Goal: Information Seeking & Learning: Compare options

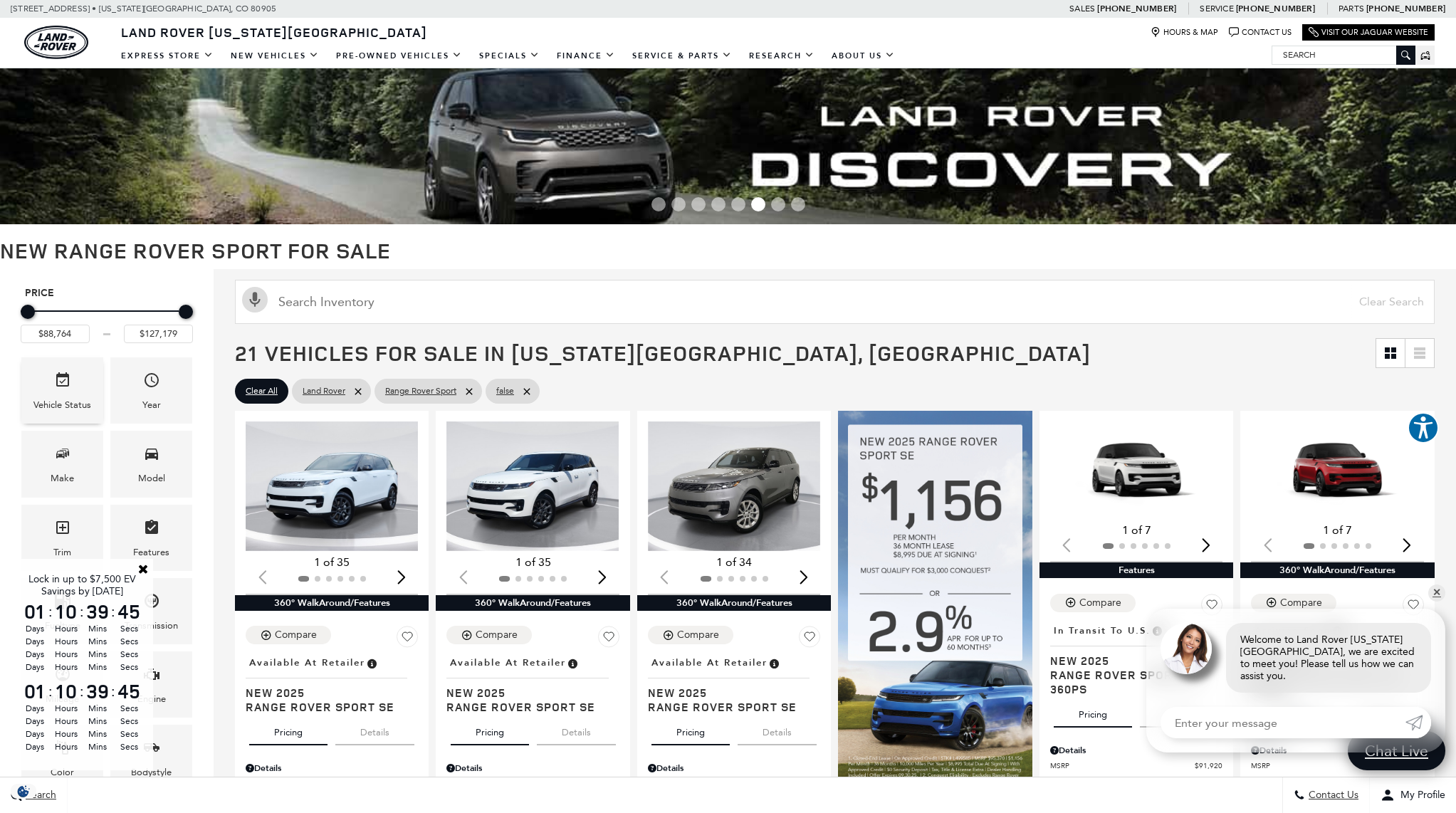
click at [70, 385] on icon "Vehicle" at bounding box center [62, 379] width 17 height 17
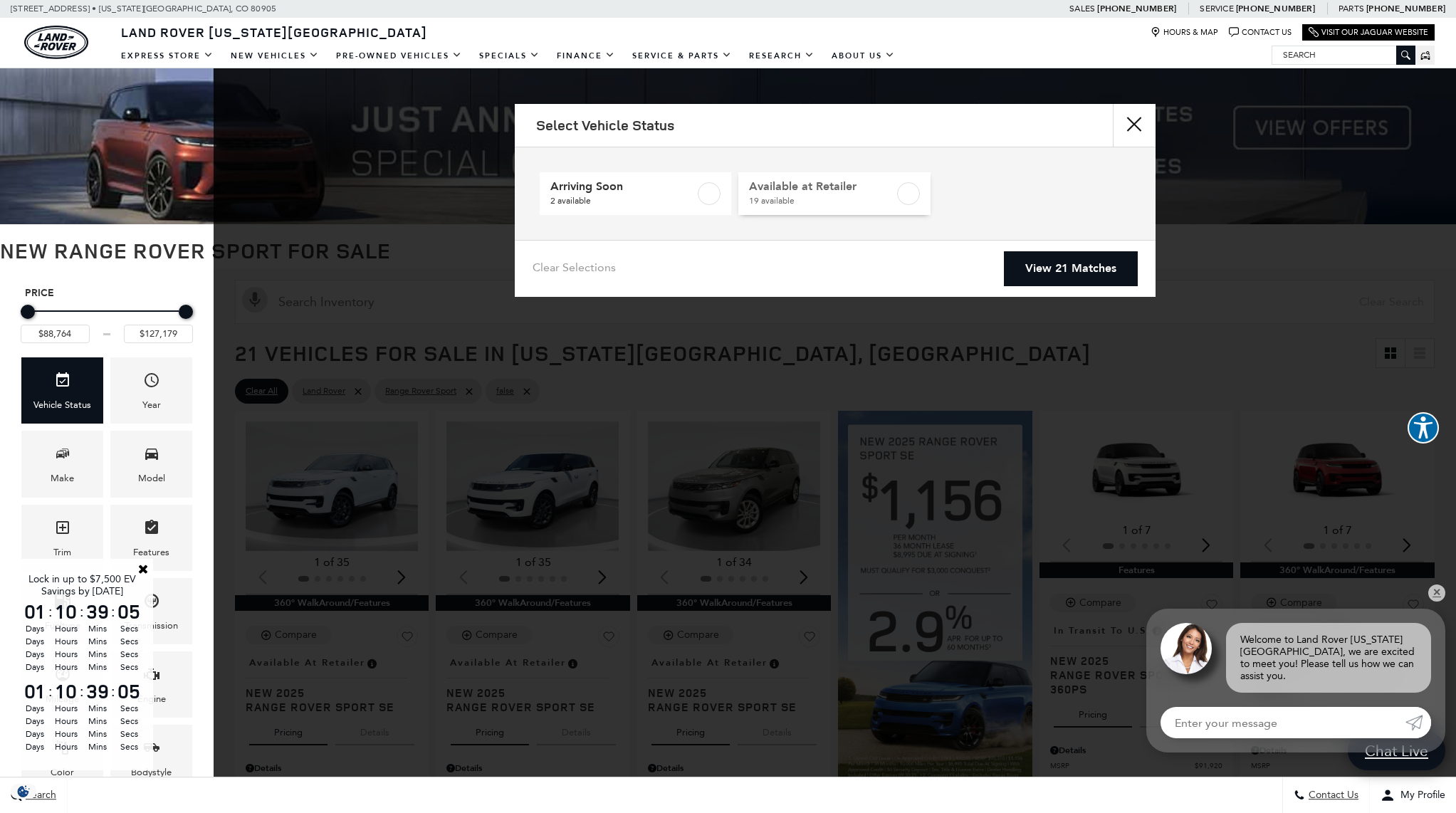
click at [898, 195] on label at bounding box center [908, 194] width 23 height 23
click at [918, 191] on label at bounding box center [908, 194] width 23 height 23
checkbox input "false"
click at [1038, 267] on link "View 21 Matches" at bounding box center [1071, 269] width 134 height 35
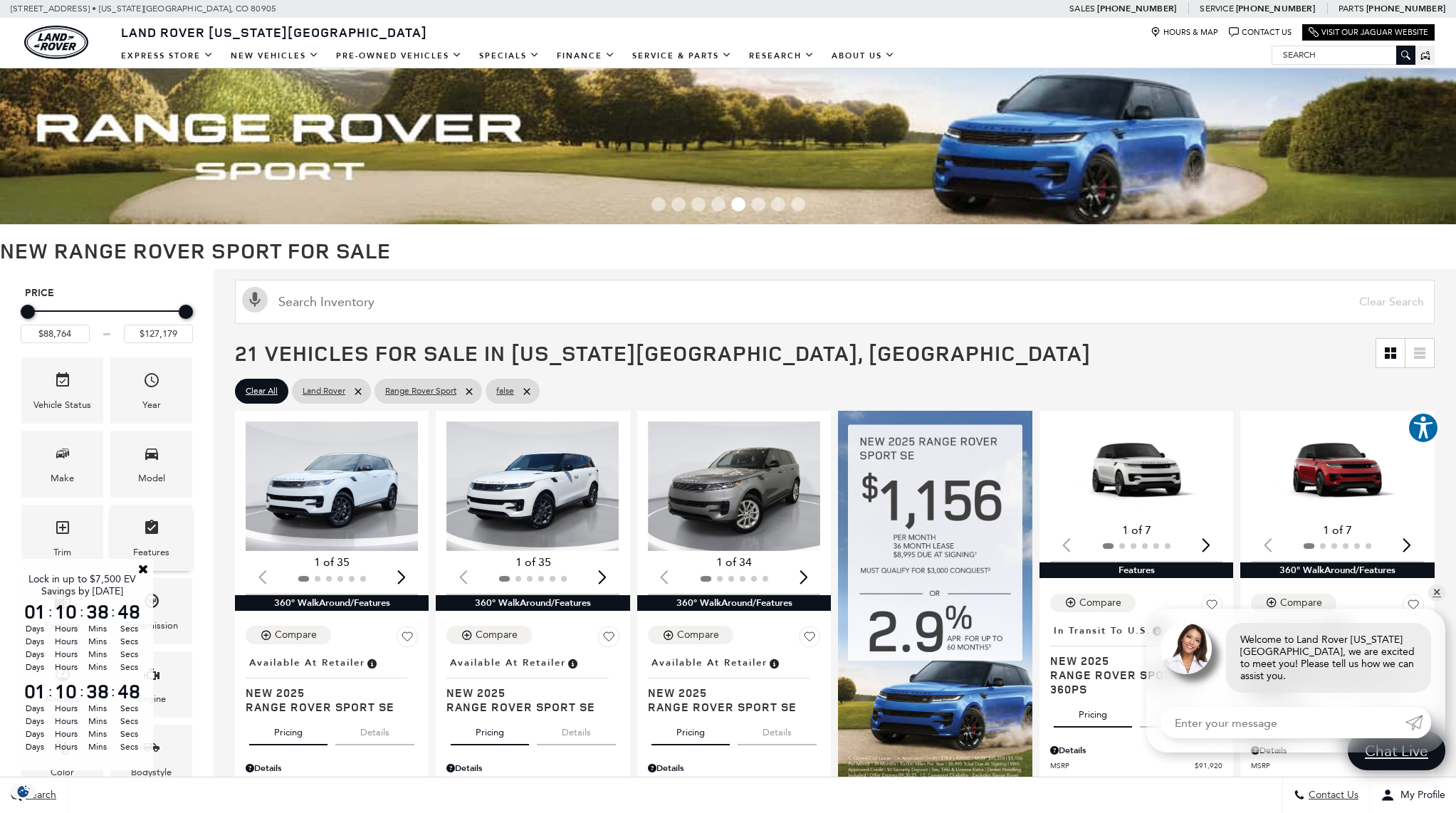
click at [142, 568] on link "Close" at bounding box center [143, 568] width 13 height 13
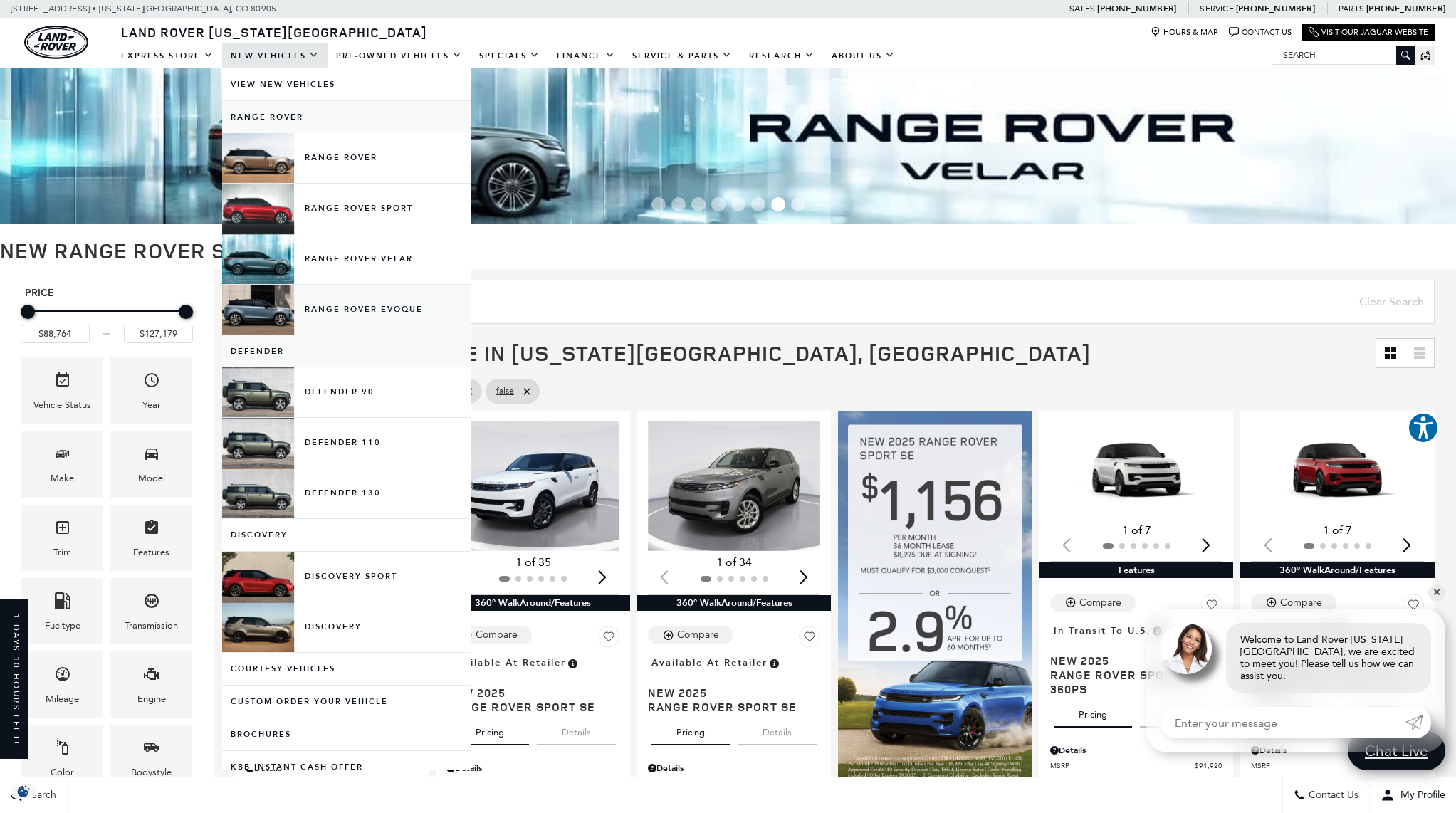
click at [412, 307] on link "Range Rover Evoque" at bounding box center [346, 310] width 249 height 50
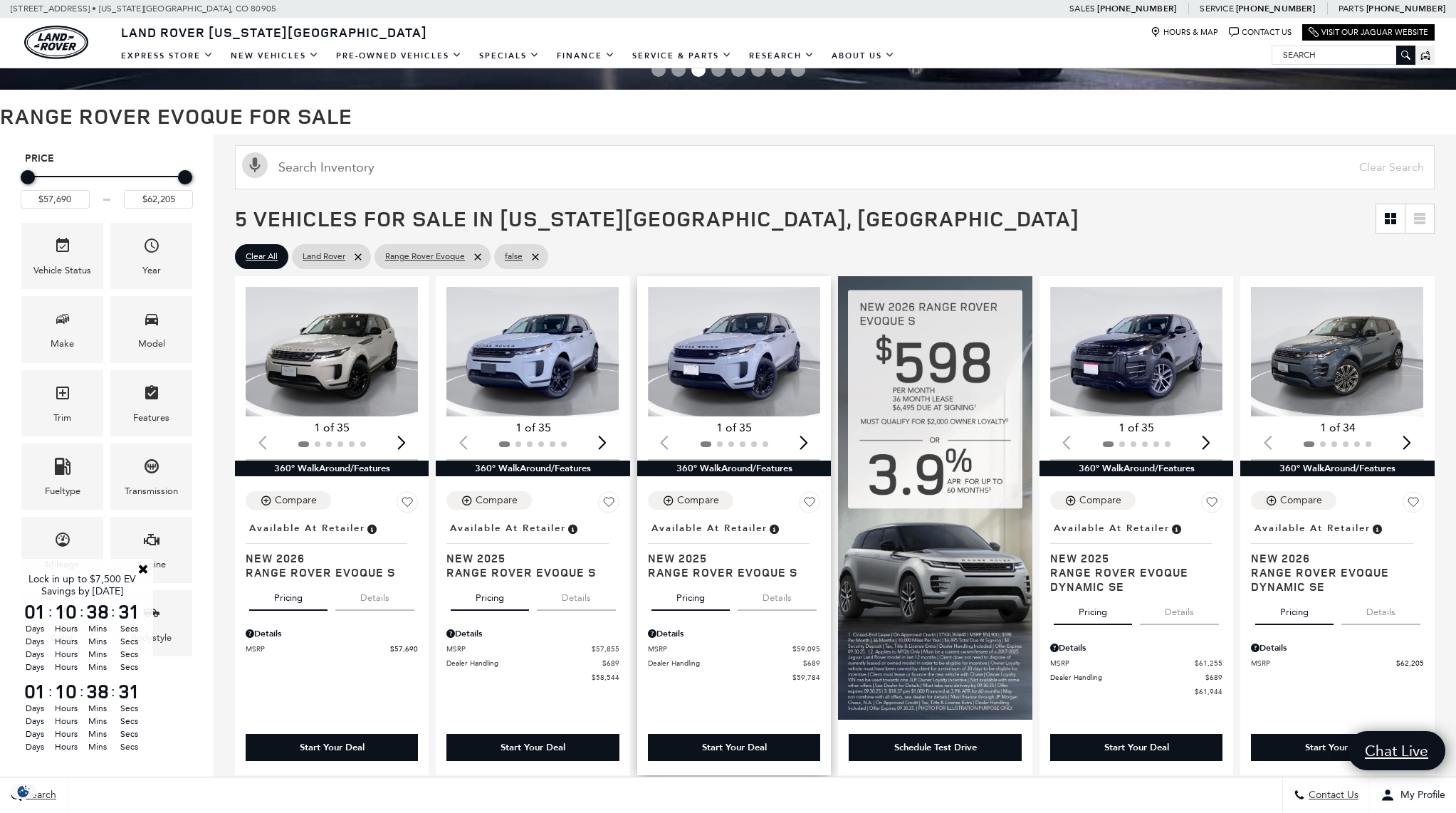
scroll to position [143, 0]
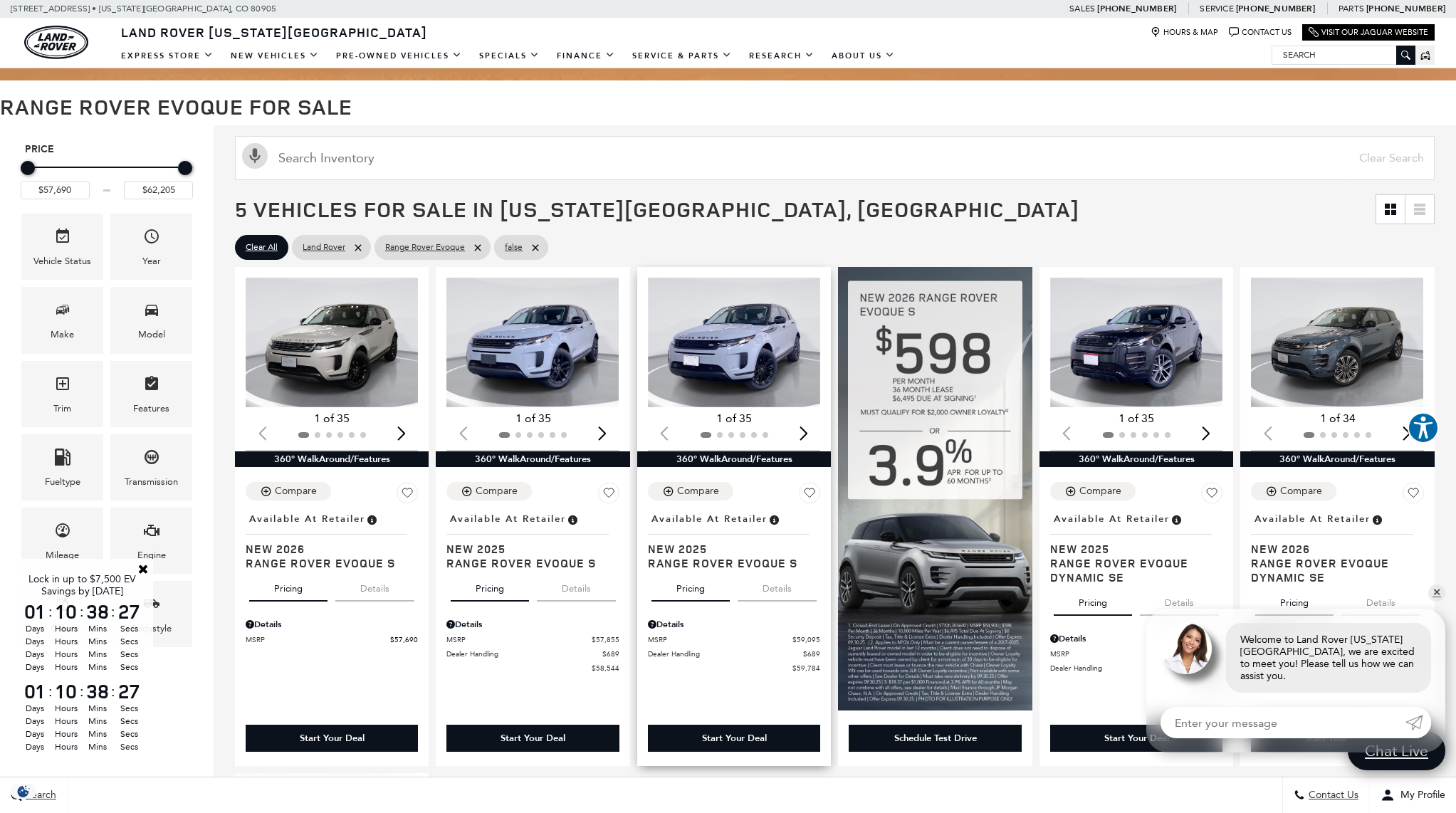
click at [731, 374] on img "1 / 2" at bounding box center [734, 341] width 173 height 129
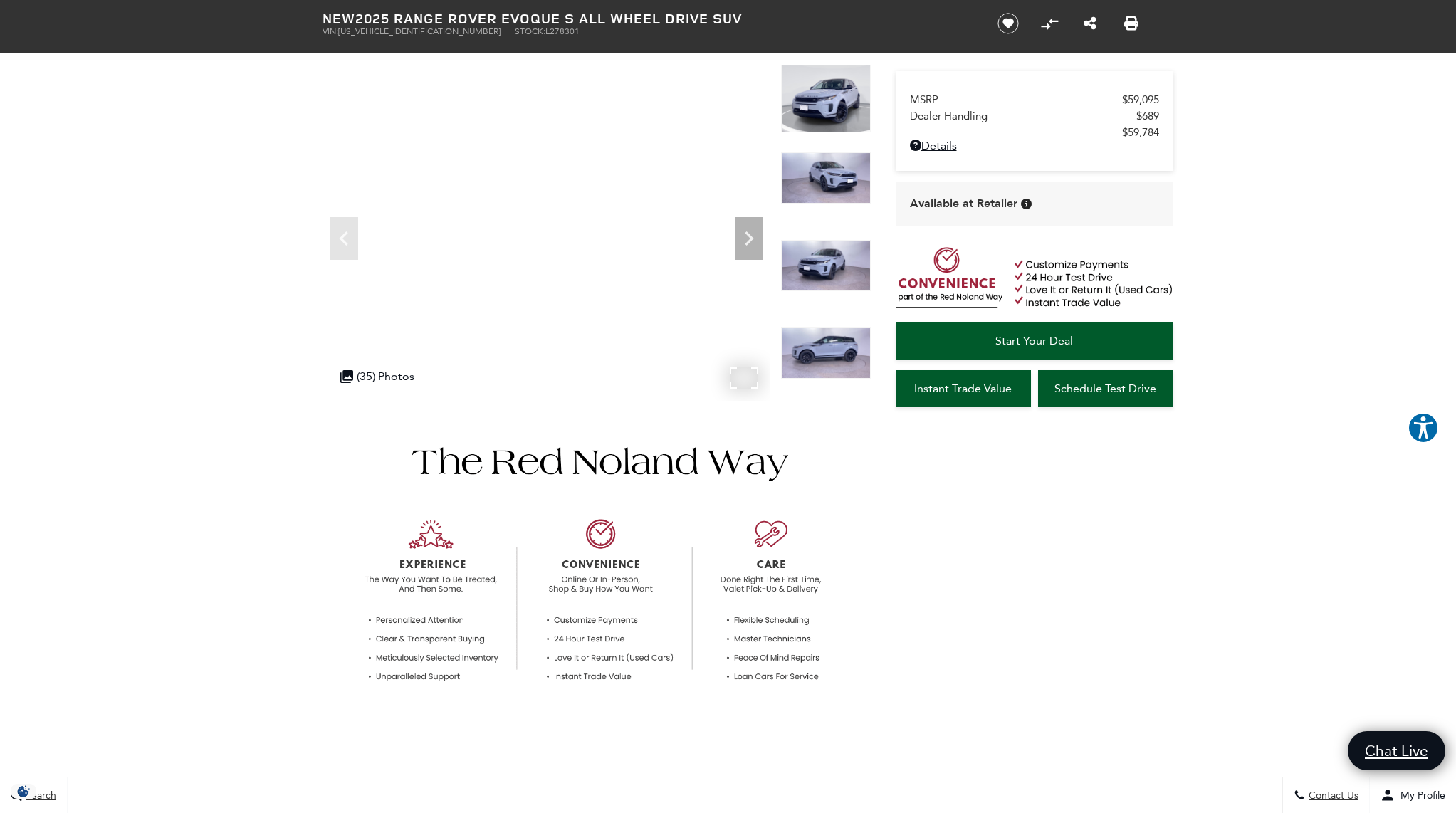
scroll to position [76, 0]
click at [1107, 341] on link "Start Your Deal" at bounding box center [1034, 341] width 277 height 37
